Goal: Information Seeking & Learning: Learn about a topic

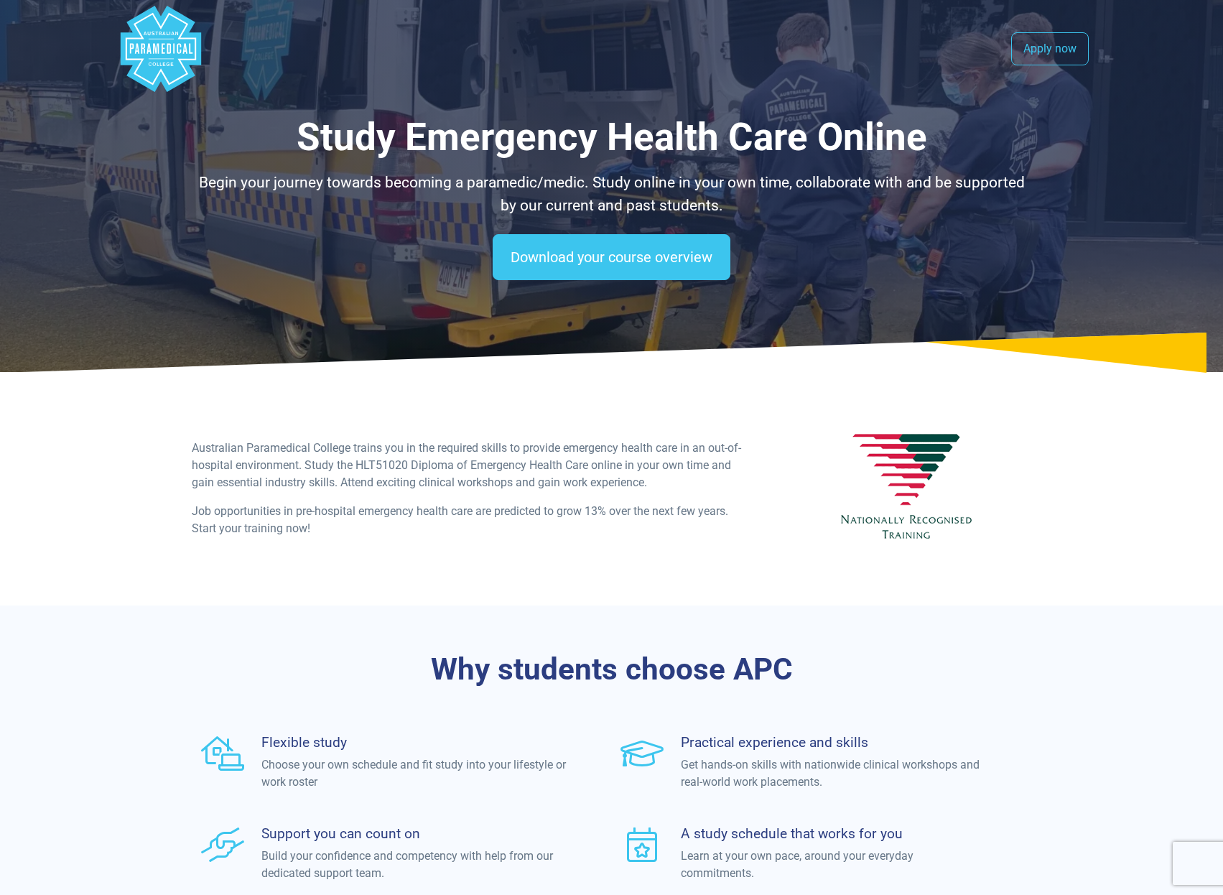
click at [154, 47] on icon "Australian Paramedical College" at bounding box center [156, 48] width 6 height 10
click at [429, 147] on h1 "Study Emergency Health Care Online" at bounding box center [612, 137] width 840 height 45
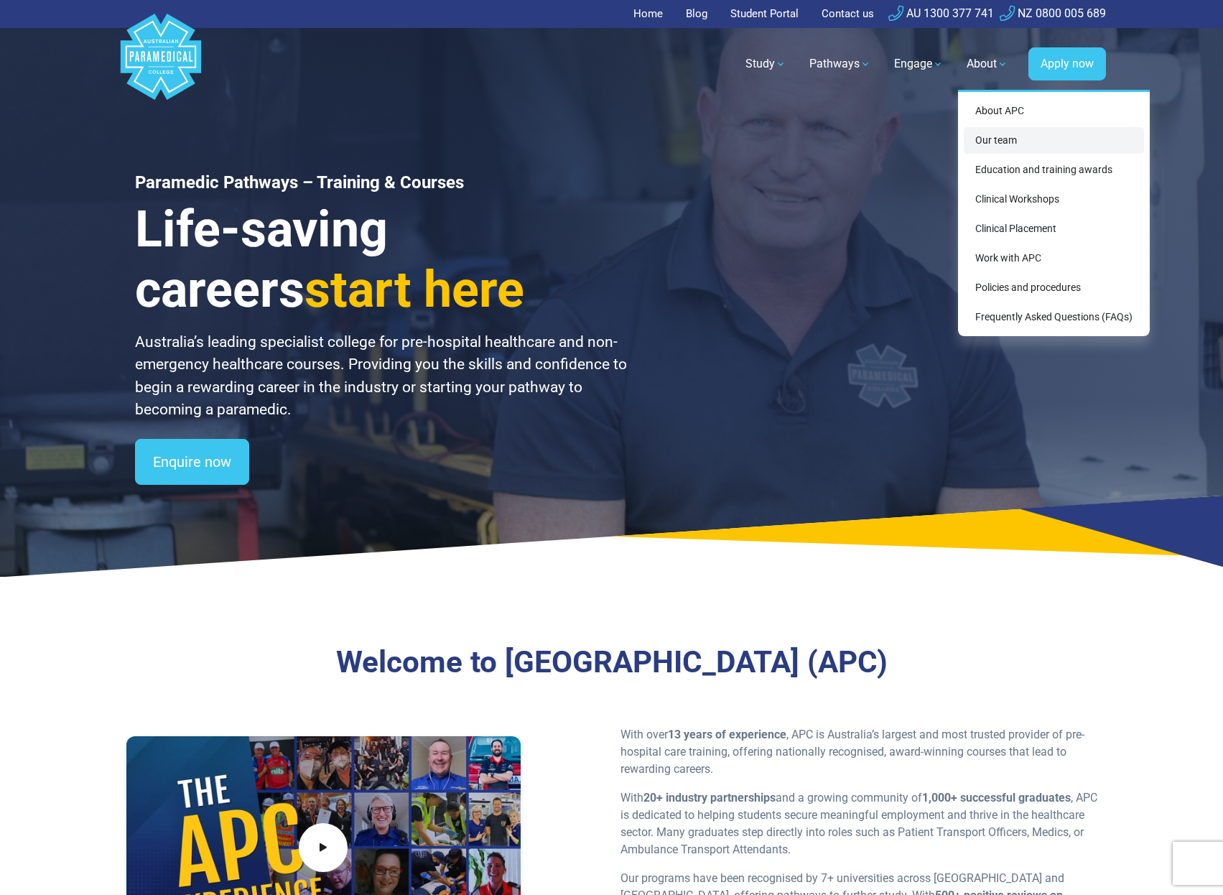
click at [992, 139] on link "Our team" at bounding box center [1054, 140] width 180 height 27
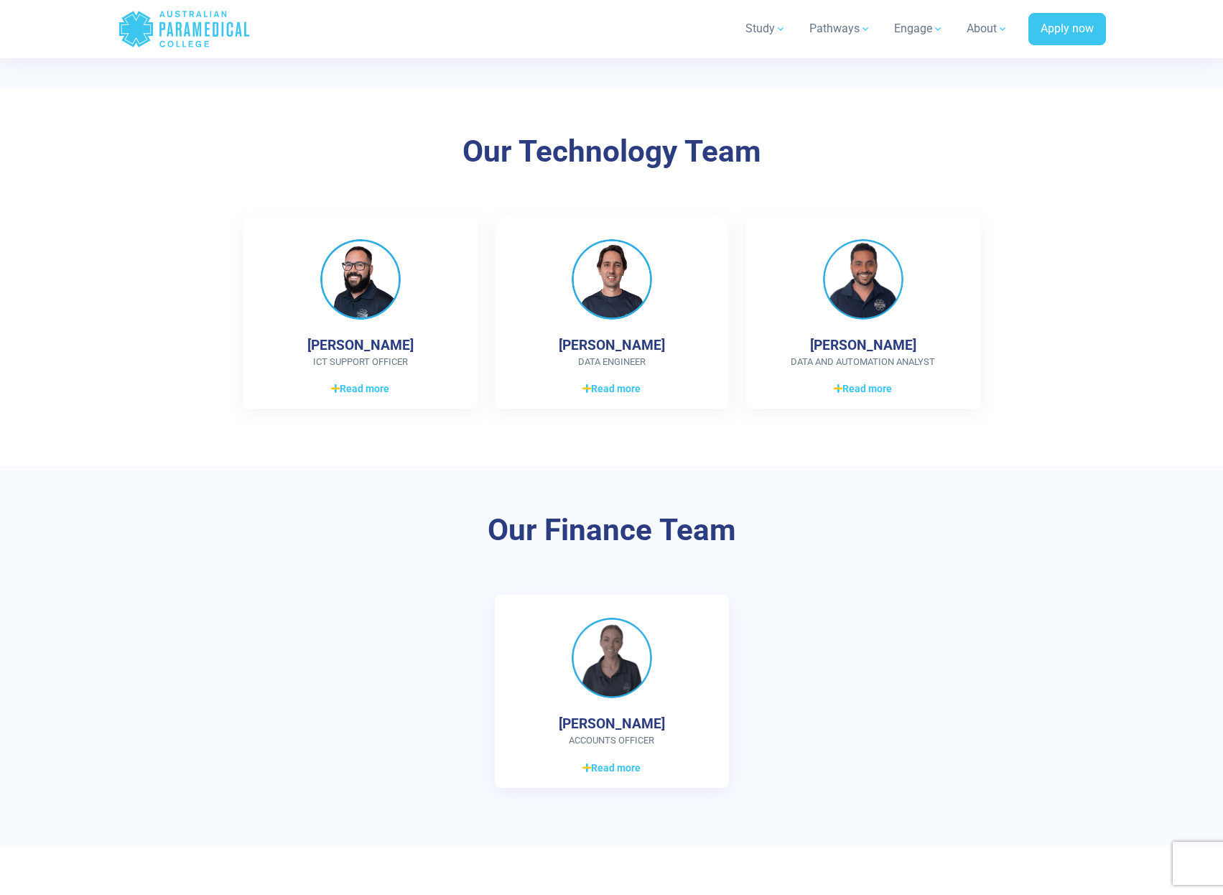
scroll to position [2442, 0]
